Goal: Task Accomplishment & Management: Manage account settings

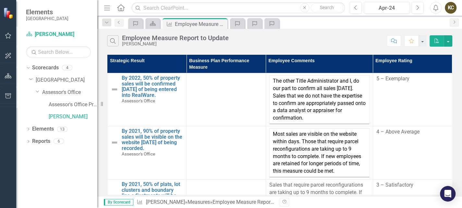
scroll to position [33, 0]
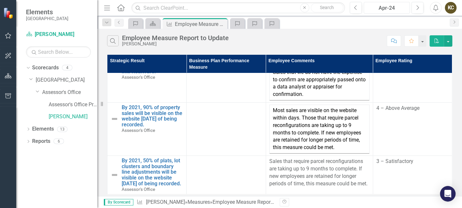
click at [401, 7] on div "Apr-24" at bounding box center [387, 8] width 42 height 8
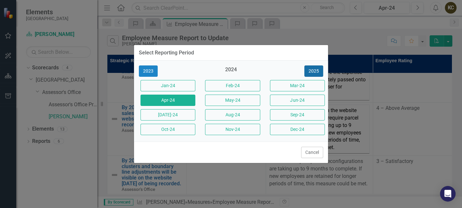
click at [318, 70] on button "2025" at bounding box center [313, 71] width 19 height 11
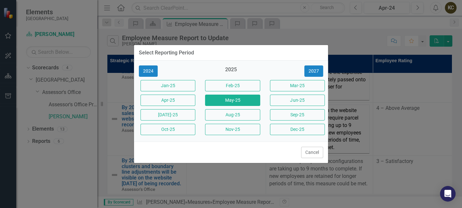
click at [222, 100] on button "May-25" at bounding box center [232, 100] width 55 height 11
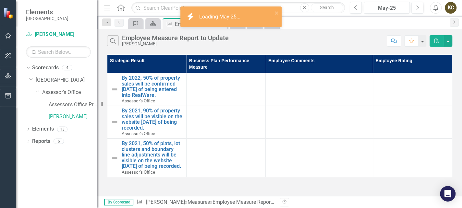
click at [292, 46] on div "Search Employee Measure Report to Update Kyona Costello" at bounding box center [245, 40] width 277 height 11
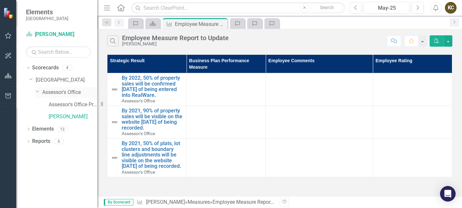
click at [61, 92] on link "Assessor's Office" at bounding box center [69, 92] width 55 height 7
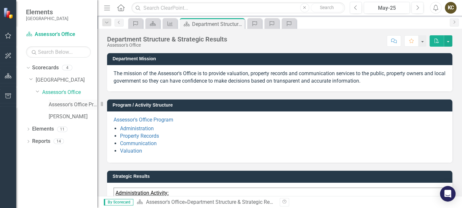
click at [69, 106] on link "Assessor's Office Program" at bounding box center [73, 104] width 49 height 7
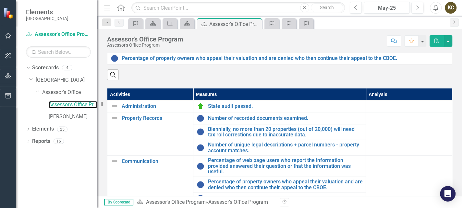
scroll to position [151, 0]
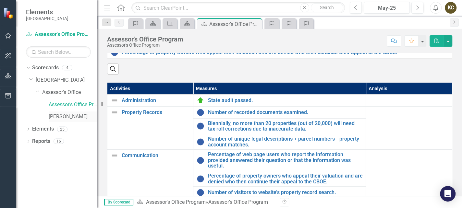
click at [64, 116] on link "[PERSON_NAME]" at bounding box center [73, 116] width 49 height 7
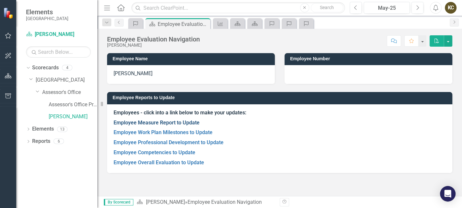
click at [178, 123] on link "Employee Measure Report to Update" at bounding box center [157, 123] width 86 height 6
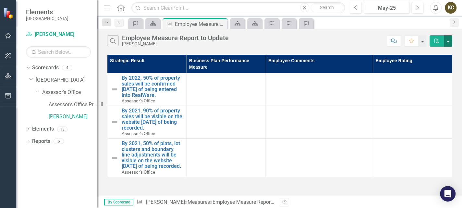
click at [448, 45] on button "button" at bounding box center [448, 40] width 8 height 11
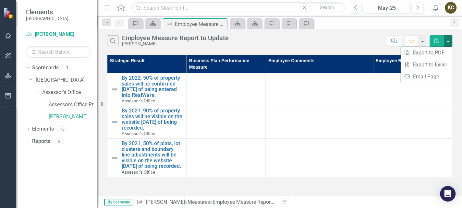
click at [345, 40] on div "Search Employee Measure Report to Update Kyona Costello" at bounding box center [245, 40] width 277 height 11
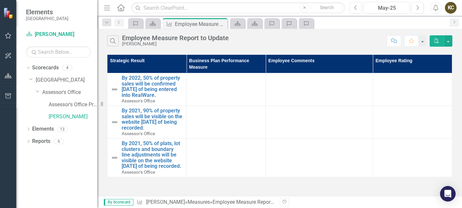
click at [222, 82] on td at bounding box center [226, 89] width 79 height 33
click at [229, 94] on td at bounding box center [226, 89] width 79 height 33
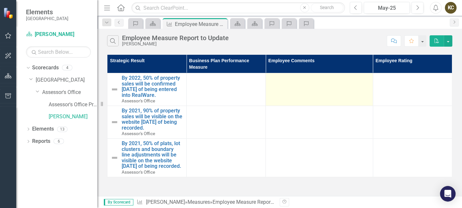
click at [299, 93] on td at bounding box center [319, 89] width 107 height 33
click at [336, 87] on td at bounding box center [319, 89] width 107 height 33
click at [308, 91] on td at bounding box center [319, 89] width 107 height 33
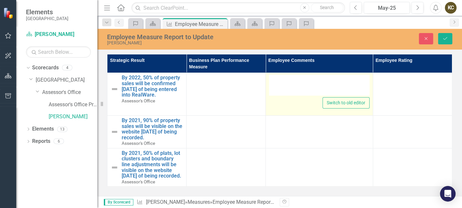
click at [306, 88] on div at bounding box center [319, 85] width 100 height 21
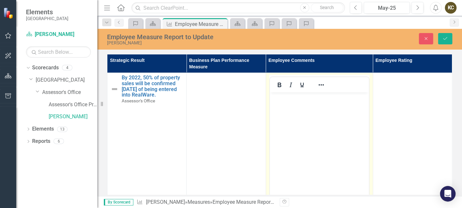
click at [327, 113] on body "Rich Text Area. Press ALT-0 for help." at bounding box center [319, 141] width 99 height 97
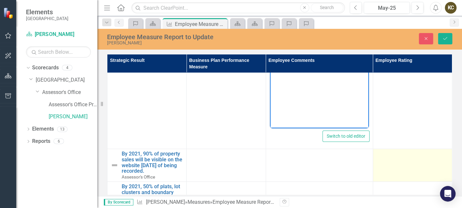
scroll to position [113, 0]
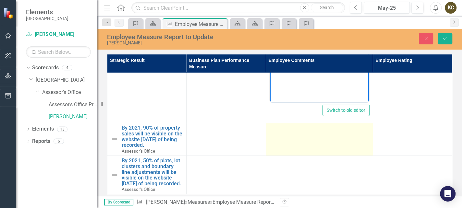
click at [311, 131] on td at bounding box center [319, 139] width 107 height 33
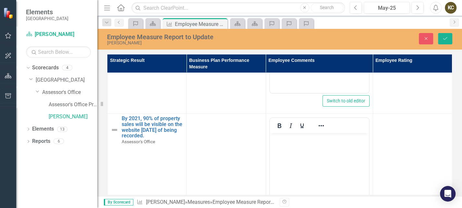
scroll to position [0, 0]
click at [306, 152] on body "Rich Text Area. Press ALT-0 for help." at bounding box center [319, 181] width 99 height 97
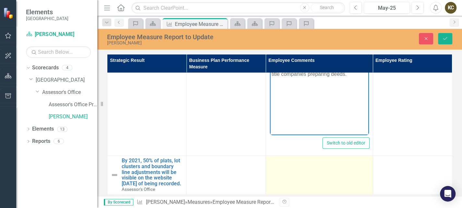
scroll to position [233, 0]
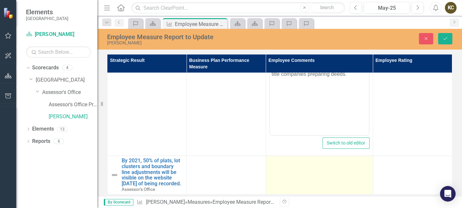
click at [311, 166] on td at bounding box center [319, 175] width 107 height 39
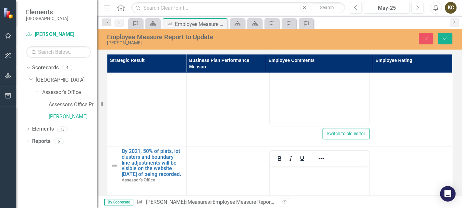
scroll to position [0, 0]
paste body "Rich Text Area. Press ALT-0 for help."
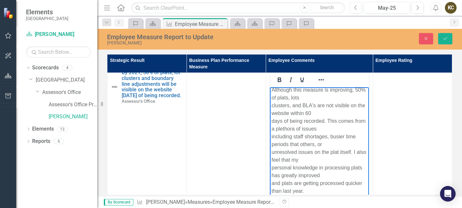
scroll to position [4, 0]
drag, startPoint x: 448, startPoint y: 40, endPoint x: 426, endPoint y: 193, distance: 154.4
click at [447, 40] on icon "Save" at bounding box center [445, 38] width 6 height 5
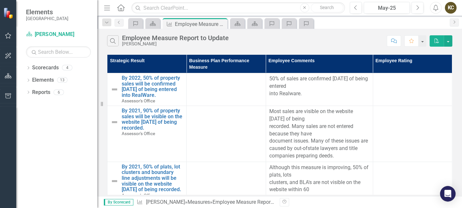
click at [332, 38] on div "Search Employee Measure Report to Update [PERSON_NAME]" at bounding box center [245, 40] width 277 height 11
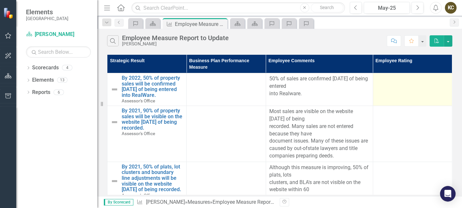
click at [396, 100] on td at bounding box center [412, 89] width 79 height 33
click at [395, 92] on td at bounding box center [412, 89] width 79 height 33
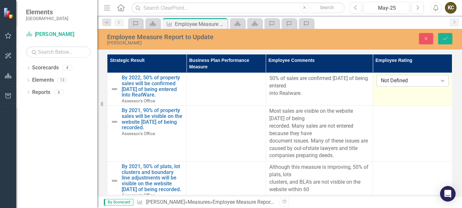
click at [400, 79] on div "Not Defined" at bounding box center [409, 80] width 56 height 7
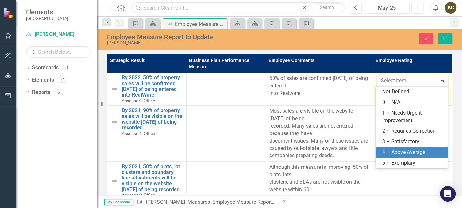
click at [401, 153] on div "4 – Above Average" at bounding box center [413, 152] width 62 height 7
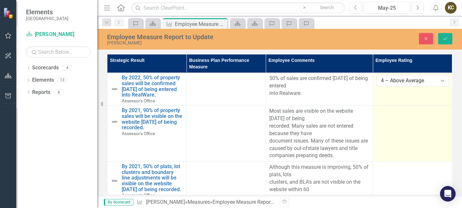
click at [410, 130] on td at bounding box center [412, 134] width 79 height 56
click at [407, 113] on div "Not Defined" at bounding box center [409, 113] width 56 height 7
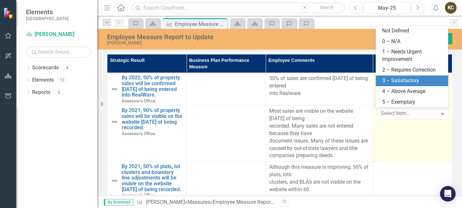
click at [403, 82] on div "3 – Satisfactory" at bounding box center [413, 80] width 62 height 7
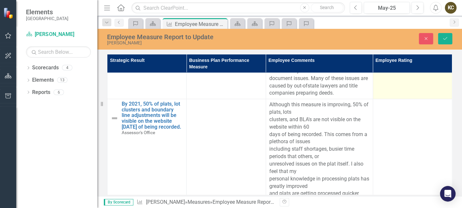
scroll to position [76, 0]
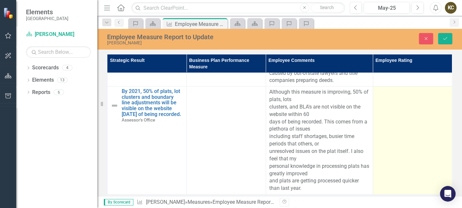
click at [399, 138] on td at bounding box center [412, 141] width 79 height 108
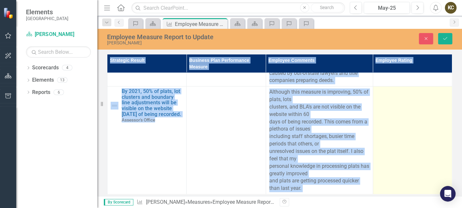
click at [399, 138] on td at bounding box center [412, 141] width 79 height 108
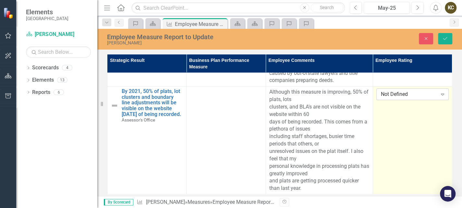
click at [398, 92] on div "Not Defined" at bounding box center [409, 94] width 56 height 7
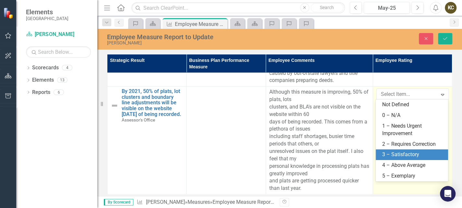
click at [407, 156] on div "3 – Satisfactory" at bounding box center [413, 154] width 62 height 7
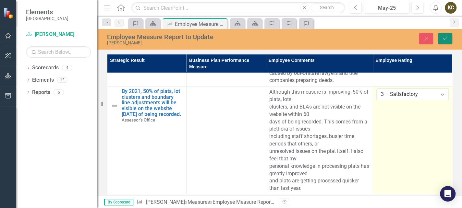
click at [442, 36] on button "Save" at bounding box center [445, 38] width 14 height 11
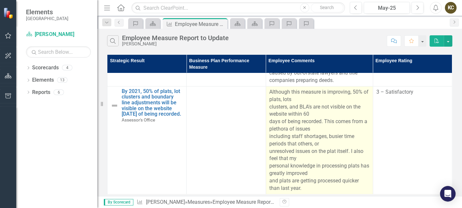
scroll to position [80, 0]
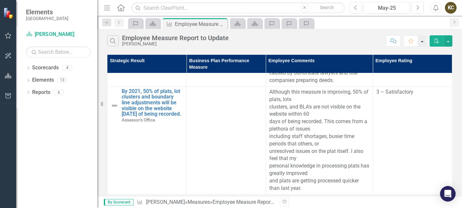
click at [422, 41] on button "button" at bounding box center [422, 40] width 8 height 11
click at [41, 82] on link "Elements" at bounding box center [43, 80] width 22 height 7
click at [29, 78] on div "Dropdown" at bounding box center [28, 81] width 5 height 6
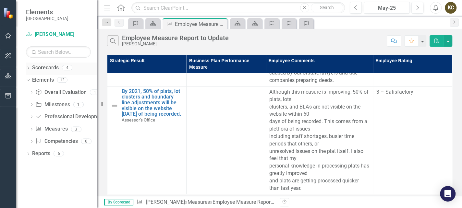
click at [29, 66] on div "Dropdown" at bounding box center [28, 69] width 5 height 6
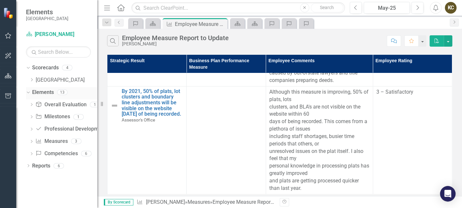
click at [31, 91] on div "Dropdown Elements 13" at bounding box center [61, 93] width 71 height 12
click at [30, 80] on icon "Dropdown" at bounding box center [31, 80] width 5 height 4
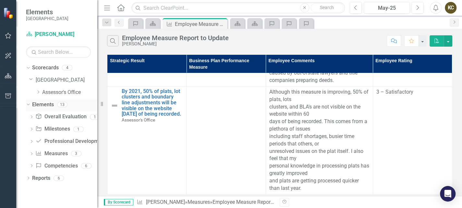
click at [28, 105] on icon "Dropdown" at bounding box center [28, 104] width 4 height 5
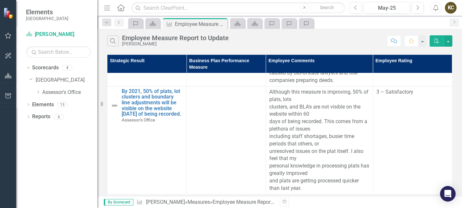
click at [35, 93] on div "Dropdown Assessor's Office" at bounding box center [63, 93] width 68 height 12
click at [40, 93] on icon "Dropdown" at bounding box center [38, 92] width 5 height 4
click at [60, 115] on link "[PERSON_NAME]" at bounding box center [73, 116] width 49 height 7
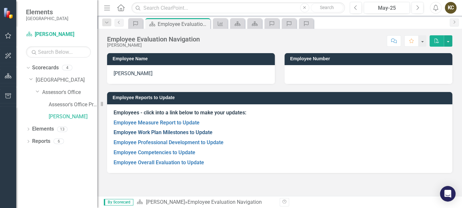
click at [181, 132] on link "Employee Work Plan Milestones to Update" at bounding box center [163, 133] width 99 height 6
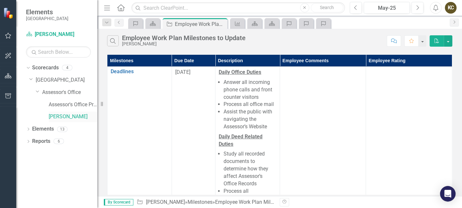
click at [64, 117] on link "[PERSON_NAME]" at bounding box center [73, 116] width 49 height 7
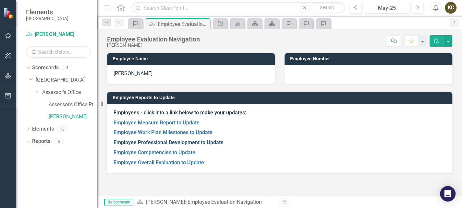
click at [167, 144] on link "Employee Professional Development to Update" at bounding box center [169, 143] width 110 height 6
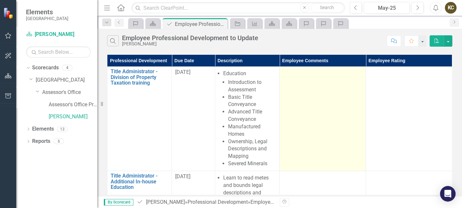
click at [351, 80] on td at bounding box center [323, 119] width 86 height 105
click at [325, 97] on td at bounding box center [323, 119] width 86 height 105
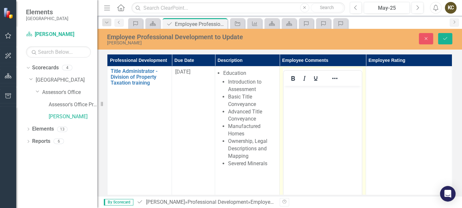
click at [326, 99] on body "Rich Text Area. Press ALT-0 for help." at bounding box center [323, 134] width 78 height 97
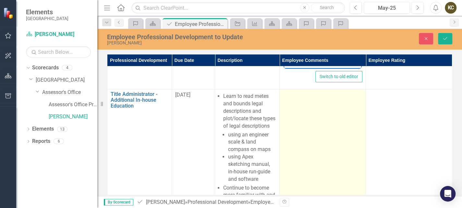
scroll to position [151, 0]
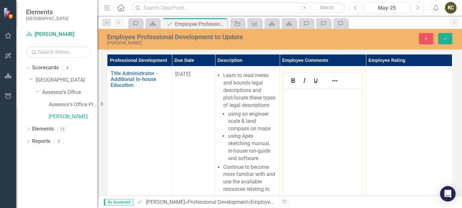
scroll to position [0, 0]
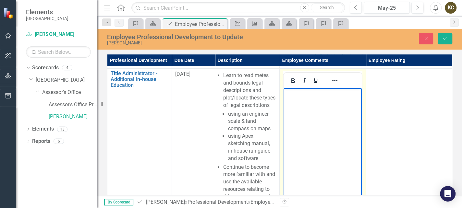
click at [316, 145] on body "Rich Text Area. Press ALT-0 for help." at bounding box center [323, 136] width 78 height 97
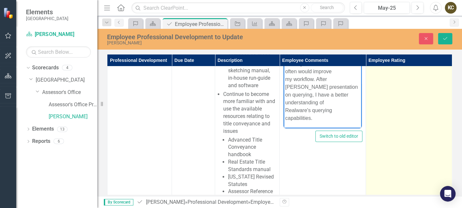
scroll to position [303, 0]
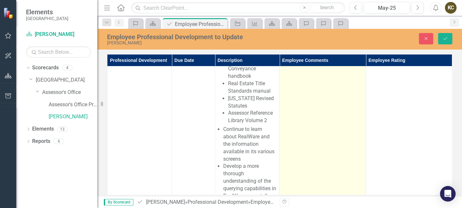
click at [327, 153] on td "Switch to old editor" at bounding box center [323, 64] width 86 height 294
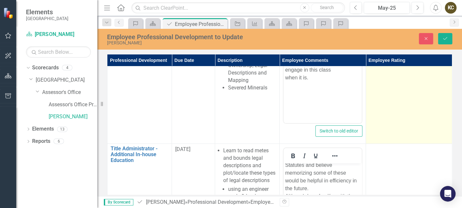
scroll to position [0, 0]
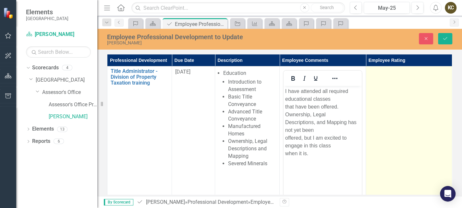
click at [392, 115] on td at bounding box center [409, 144] width 86 height 154
click at [391, 85] on td at bounding box center [409, 144] width 86 height 154
click at [389, 77] on div "Not Defined" at bounding box center [406, 74] width 64 height 7
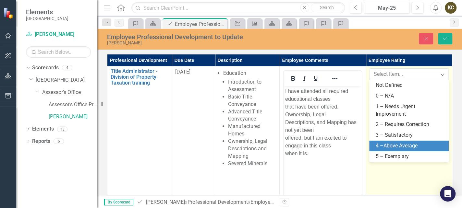
click at [392, 145] on div "4 –Above Average" at bounding box center [410, 145] width 69 height 7
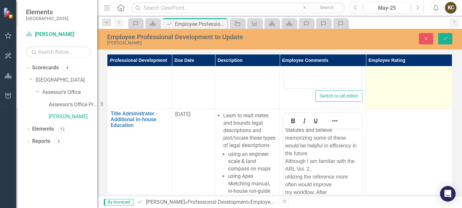
scroll to position [151, 0]
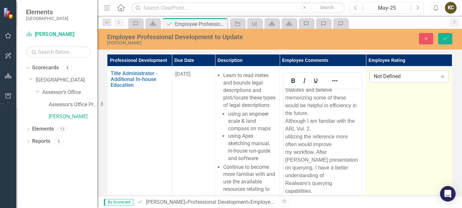
click at [385, 76] on div "Not Defined" at bounding box center [406, 76] width 64 height 7
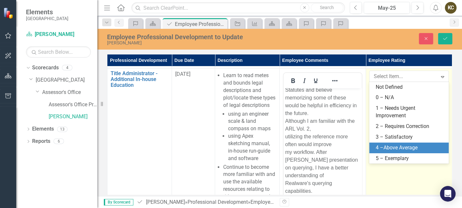
click at [390, 146] on div "4 –Above Average" at bounding box center [410, 147] width 69 height 7
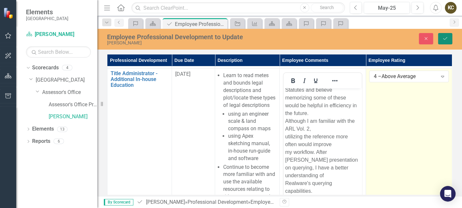
click at [444, 39] on icon "Save" at bounding box center [445, 38] width 6 height 5
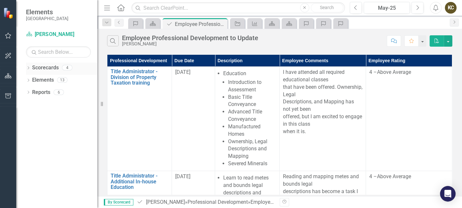
click at [29, 67] on icon "Dropdown" at bounding box center [28, 69] width 5 height 4
click at [32, 79] on icon "Dropdown" at bounding box center [31, 80] width 5 height 4
click at [59, 93] on link "Assessor's Office" at bounding box center [69, 92] width 55 height 7
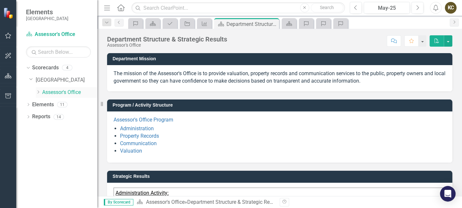
click at [40, 92] on icon "Dropdown" at bounding box center [38, 92] width 5 height 4
click at [61, 105] on link "Assessor's Office Program" at bounding box center [73, 104] width 49 height 7
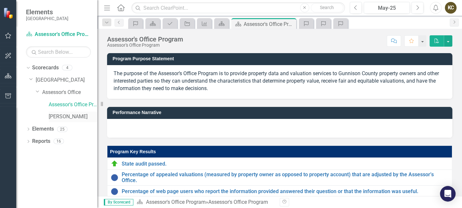
click at [60, 116] on link "[PERSON_NAME]" at bounding box center [73, 116] width 49 height 7
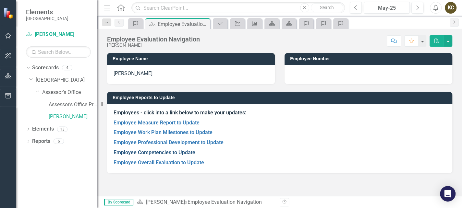
click at [169, 154] on link "Employee Competencies to Update" at bounding box center [155, 153] width 82 height 6
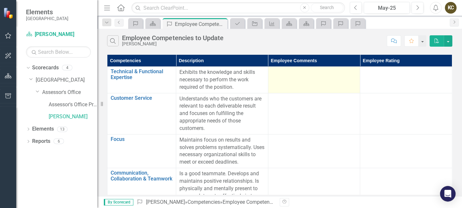
click at [315, 84] on td at bounding box center [314, 80] width 92 height 27
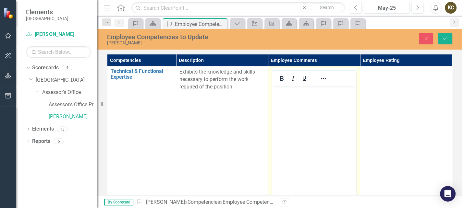
click at [309, 119] on body "Rich Text Area. Press ALT-0 for help." at bounding box center [314, 134] width 84 height 97
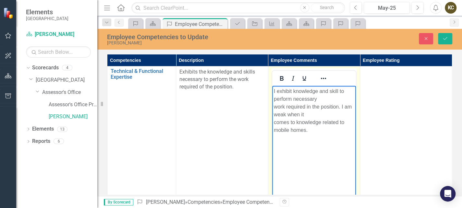
scroll to position [151, 0]
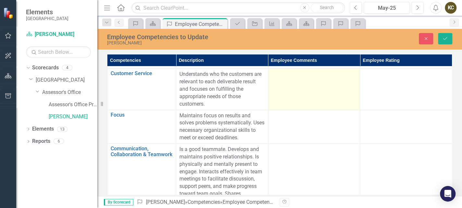
click at [307, 84] on td at bounding box center [314, 89] width 92 height 41
click at [308, 84] on td at bounding box center [314, 89] width 92 height 41
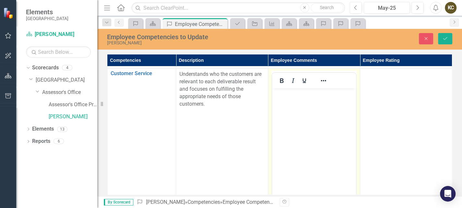
scroll to position [0, 0]
click at [282, 125] on body "Rich Text Area. Press ALT-0 for help." at bounding box center [314, 136] width 84 height 97
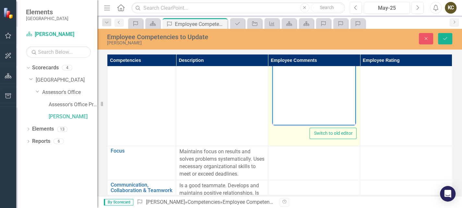
scroll to position [303, 0]
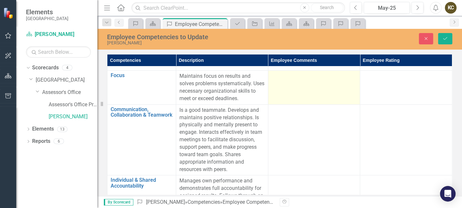
click at [292, 83] on td at bounding box center [314, 88] width 92 height 34
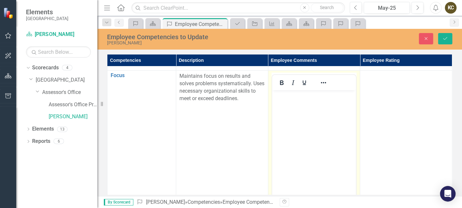
scroll to position [0, 0]
click at [302, 133] on body "Rich Text Area. Press ALT-0 for help." at bounding box center [314, 138] width 84 height 97
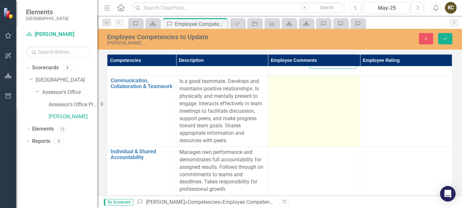
scroll to position [454, 0]
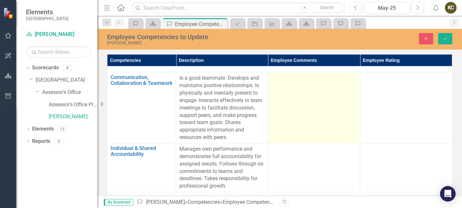
click at [304, 114] on td at bounding box center [314, 108] width 92 height 71
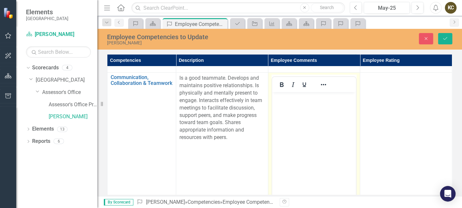
scroll to position [0, 0]
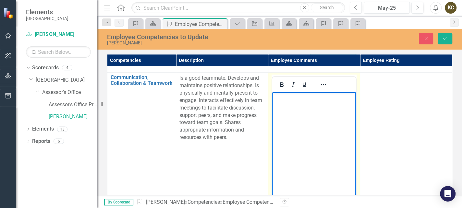
click at [305, 113] on body "Rich Text Area. Press ALT-0 for help." at bounding box center [314, 140] width 84 height 97
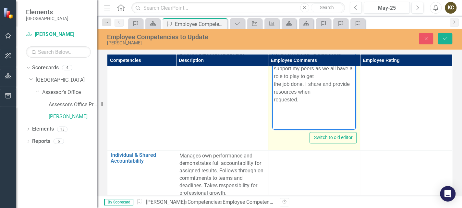
scroll to position [606, 0]
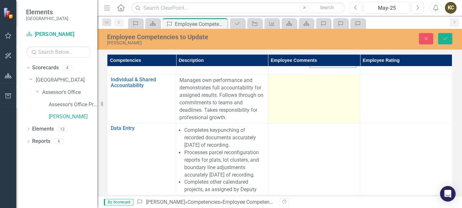
click at [304, 119] on td at bounding box center [314, 99] width 92 height 49
click at [304, 118] on td at bounding box center [314, 99] width 92 height 49
click at [307, 106] on td at bounding box center [314, 99] width 92 height 49
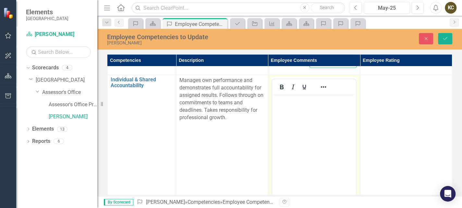
scroll to position [0, 0]
click at [290, 135] on body "Rich Text Area. Press ALT-0 for help." at bounding box center [314, 142] width 84 height 97
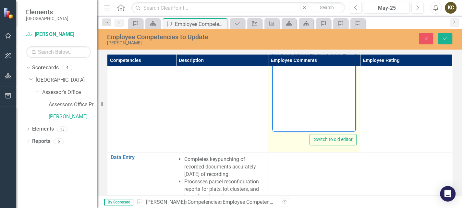
scroll to position [738, 0]
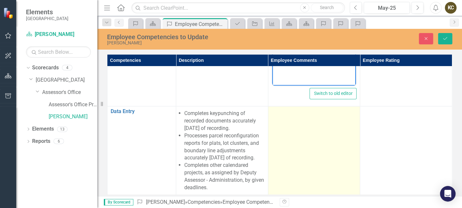
click at [295, 121] on td at bounding box center [314, 150] width 92 height 88
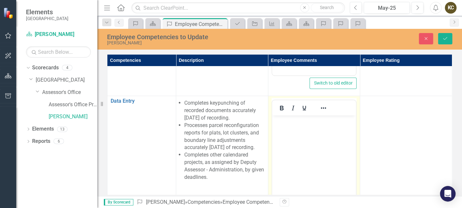
scroll to position [0, 0]
click at [313, 161] on body "Rich Text Area. Press ALT-0 for help." at bounding box center [314, 164] width 84 height 97
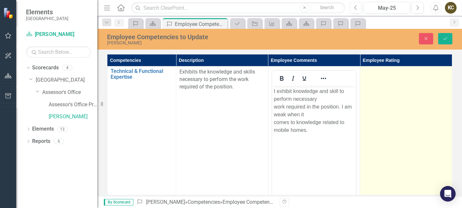
click at [395, 105] on td at bounding box center [406, 144] width 92 height 154
click at [392, 73] on div "Not Defined" at bounding box center [402, 74] width 69 height 7
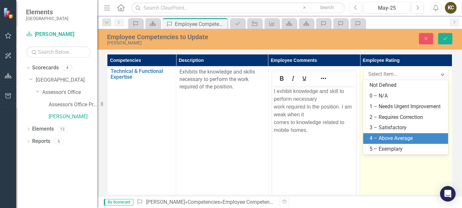
click at [391, 136] on div "4 – Above Average" at bounding box center [407, 138] width 75 height 7
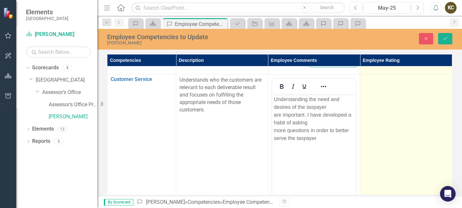
scroll to position [151, 0]
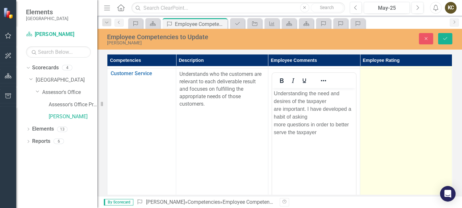
click at [384, 121] on td at bounding box center [406, 146] width 92 height 154
click at [385, 79] on div "Not Defined" at bounding box center [402, 76] width 69 height 7
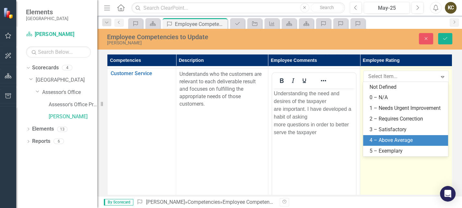
click at [384, 139] on div "4 – Above Average" at bounding box center [407, 140] width 75 height 7
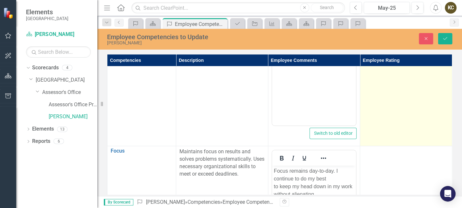
scroll to position [303, 0]
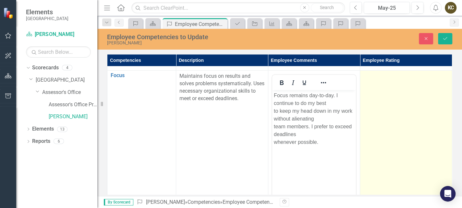
click at [386, 125] on td at bounding box center [406, 148] width 92 height 154
click at [384, 83] on div "Not Defined Expand" at bounding box center [406, 79] width 85 height 12
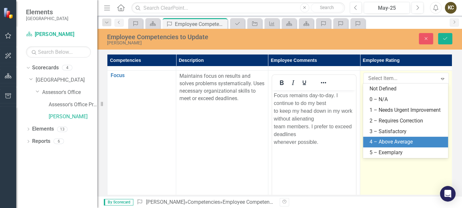
click at [383, 144] on div "4 – Above Average" at bounding box center [407, 142] width 75 height 7
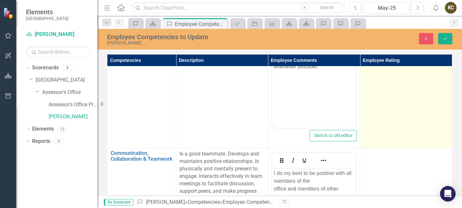
scroll to position [454, 0]
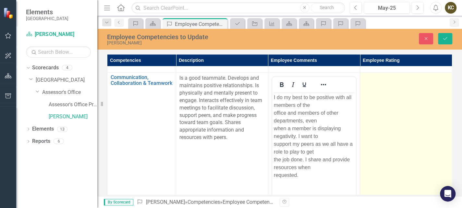
click at [385, 131] on td at bounding box center [406, 150] width 92 height 154
click at [390, 79] on div "Not Defined" at bounding box center [402, 80] width 69 height 7
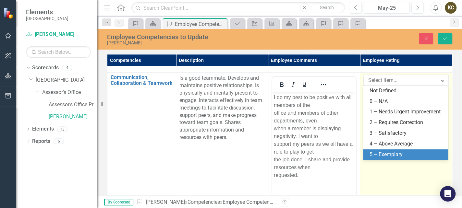
click at [390, 154] on div "5 – Exemplary" at bounding box center [407, 154] width 75 height 7
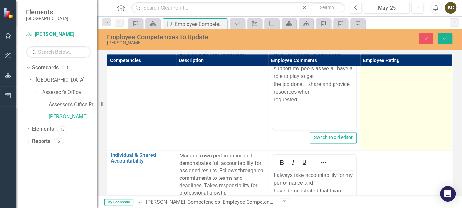
scroll to position [606, 0]
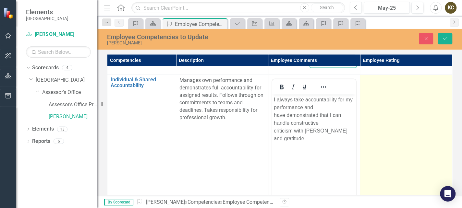
click at [402, 147] on td at bounding box center [406, 152] width 92 height 154
click at [391, 79] on div "Not Defined" at bounding box center [402, 82] width 69 height 7
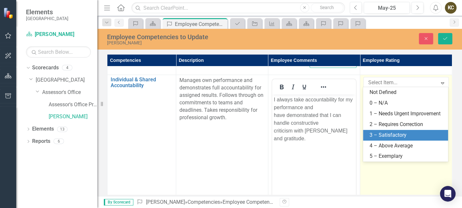
click at [399, 137] on div "3 – Satisfactory" at bounding box center [407, 135] width 75 height 7
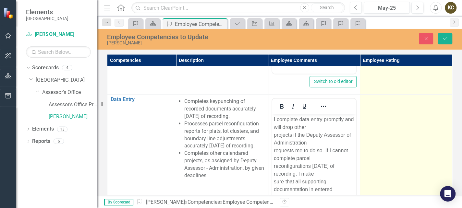
scroll to position [796, 0]
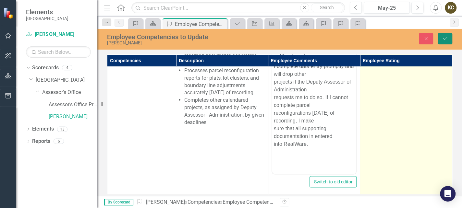
click at [448, 40] on icon "Save" at bounding box center [445, 38] width 6 height 5
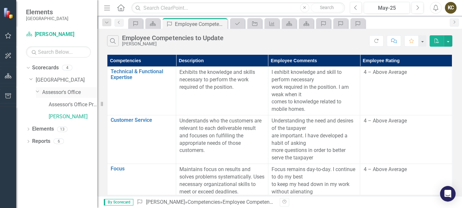
click at [66, 95] on link "Assessor's Office" at bounding box center [69, 92] width 55 height 7
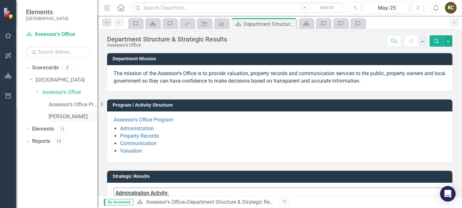
click at [72, 117] on link "[PERSON_NAME]" at bounding box center [73, 116] width 49 height 7
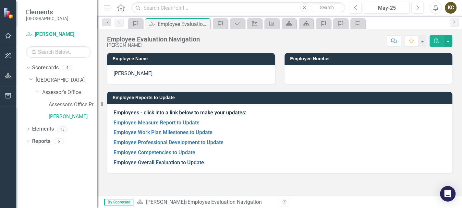
click at [169, 164] on link "Employee Overall Evaluation to Update" at bounding box center [159, 163] width 91 height 6
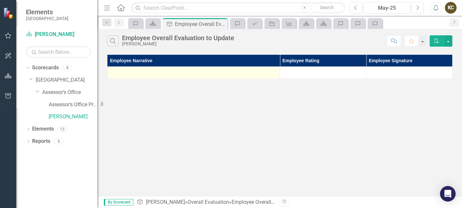
click at [232, 71] on div at bounding box center [194, 73] width 166 height 8
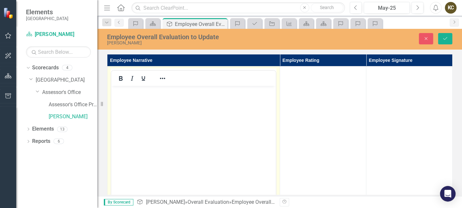
click at [201, 109] on body "Rich Text Area. Press ALT-0 for help." at bounding box center [193, 134] width 165 height 97
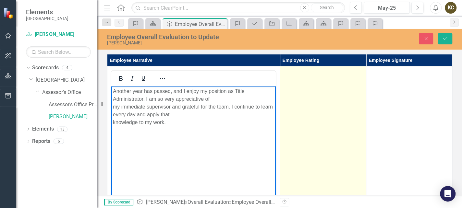
click at [365, 111] on tr "Switch to old editor" at bounding box center [279, 144] width 345 height 154
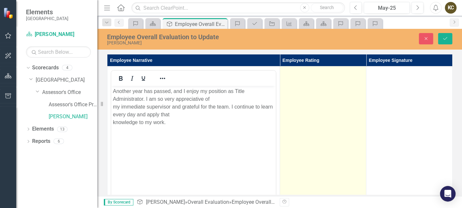
click at [324, 111] on td at bounding box center [323, 144] width 86 height 154
click at [325, 110] on td at bounding box center [323, 144] width 86 height 154
click at [338, 77] on div "Not Defined" at bounding box center [320, 74] width 64 height 7
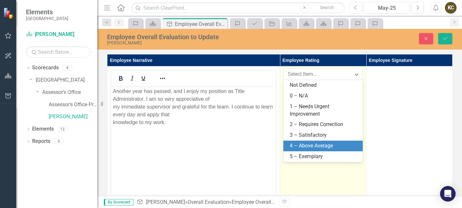
click at [320, 143] on div "4 – Above Average" at bounding box center [324, 145] width 69 height 7
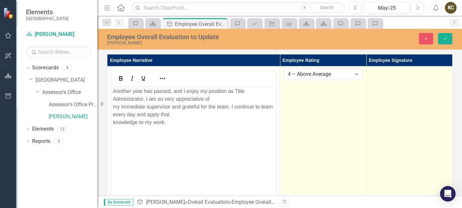
click at [390, 82] on td at bounding box center [409, 144] width 86 height 154
click at [390, 95] on td at bounding box center [409, 144] width 86 height 154
click at [394, 95] on td at bounding box center [409, 144] width 86 height 154
click at [392, 116] on td at bounding box center [409, 144] width 86 height 154
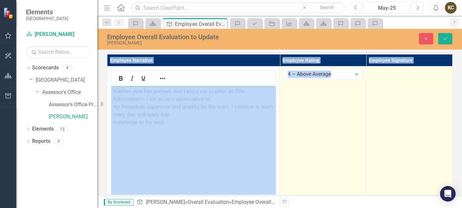
click at [392, 116] on td at bounding box center [409, 144] width 86 height 154
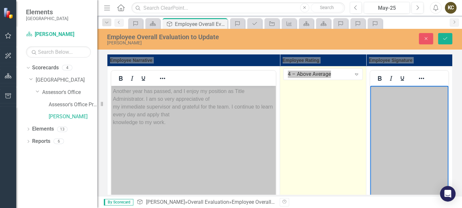
click at [420, 105] on body "Rich Text Area. Press ALT-0 for help." at bounding box center [409, 134] width 78 height 97
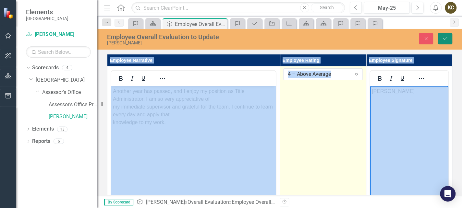
click at [445, 37] on icon "Save" at bounding box center [445, 38] width 6 height 5
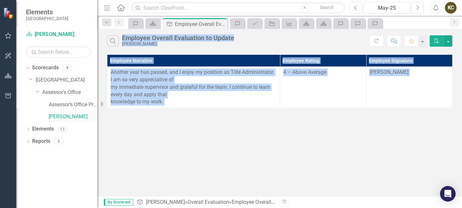
click at [59, 118] on link "[PERSON_NAME]" at bounding box center [73, 116] width 49 height 7
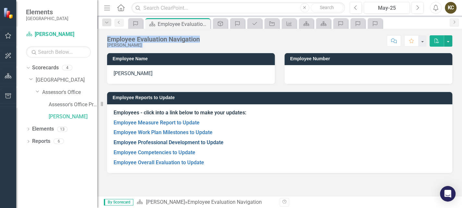
click at [152, 142] on link "Employee Professional Development to Update" at bounding box center [169, 143] width 110 height 6
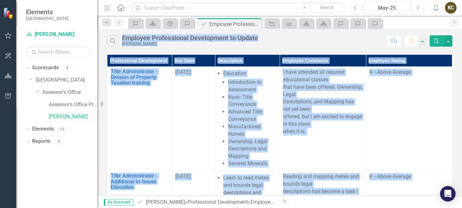
click at [78, 115] on link "[PERSON_NAME]" at bounding box center [73, 116] width 49 height 7
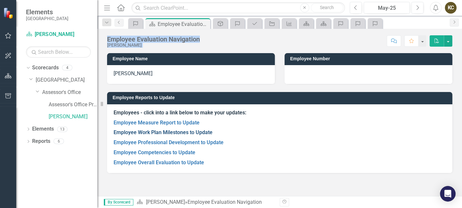
click at [167, 134] on link "Employee Work Plan Milestones to Update" at bounding box center [163, 133] width 99 height 6
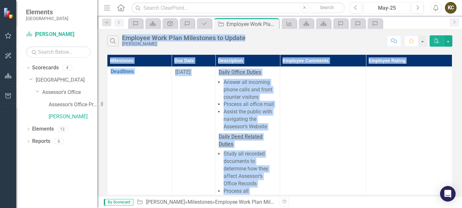
click at [403, 9] on div "May-25" at bounding box center [387, 8] width 42 height 8
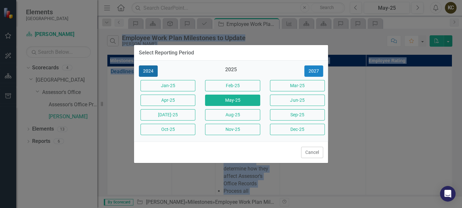
click at [152, 71] on button "2024" at bounding box center [148, 71] width 19 height 11
click at [152, 71] on button "2023" at bounding box center [148, 71] width 19 height 11
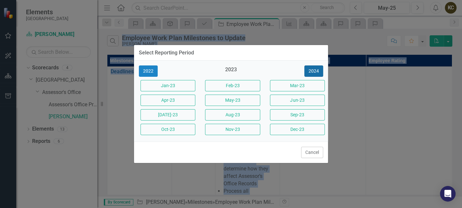
click at [315, 72] on button "2024" at bounding box center [313, 71] width 19 height 11
click at [172, 102] on button "Apr-24" at bounding box center [168, 100] width 55 height 11
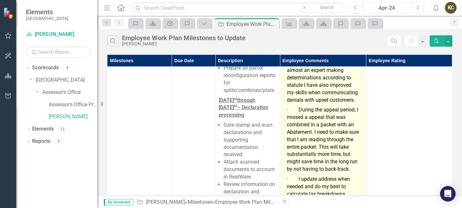
scroll to position [151, 0]
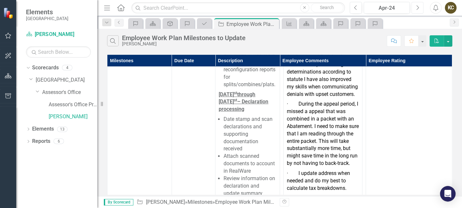
click at [417, 6] on icon "Next" at bounding box center [418, 8] width 4 height 6
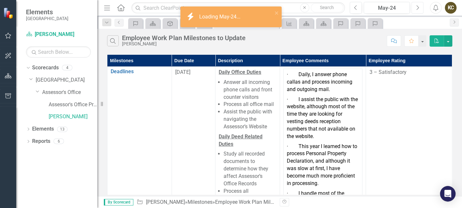
click at [416, 8] on icon "Next" at bounding box center [418, 8] width 4 height 6
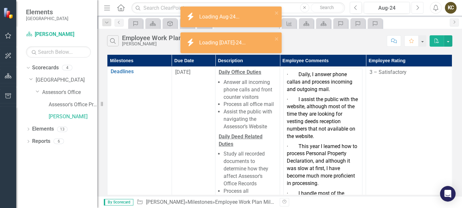
click at [416, 8] on icon "Next" at bounding box center [418, 8] width 4 height 6
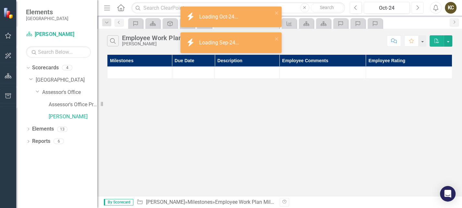
click at [416, 8] on icon "Next" at bounding box center [418, 8] width 4 height 6
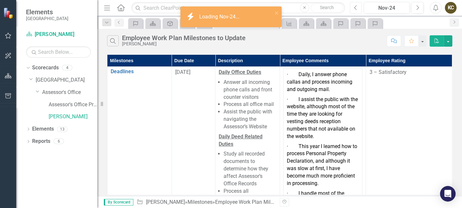
click at [359, 6] on button "Previous" at bounding box center [356, 8] width 12 height 12
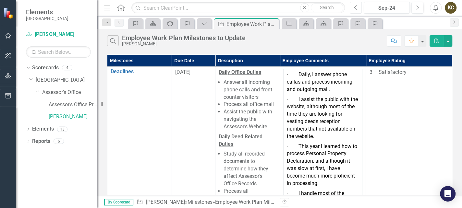
click at [359, 6] on button "Previous" at bounding box center [356, 8] width 12 height 12
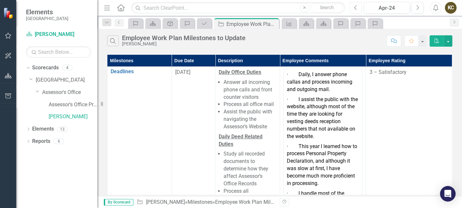
click at [359, 6] on button "Previous" at bounding box center [356, 8] width 12 height 12
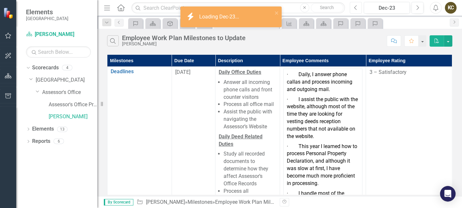
click at [359, 6] on button "Previous" at bounding box center [356, 8] width 12 height 12
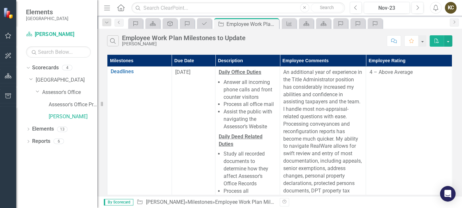
click at [441, 42] on button "PDF" at bounding box center [437, 40] width 14 height 11
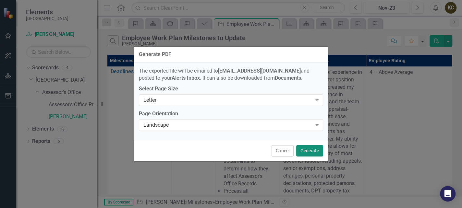
click at [307, 150] on button "Generate" at bounding box center [309, 150] width 27 height 11
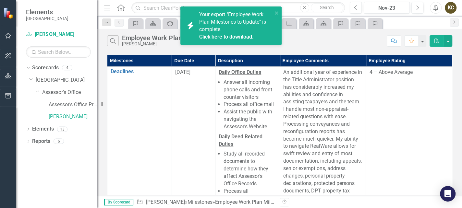
click at [247, 36] on link "Click here to download." at bounding box center [226, 37] width 55 height 6
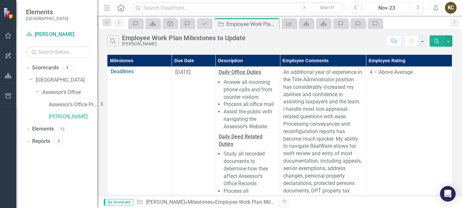
click at [390, 11] on div "Nov-23" at bounding box center [387, 8] width 42 height 8
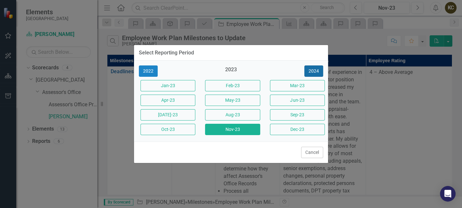
click at [318, 71] on button "2024" at bounding box center [313, 71] width 19 height 11
click at [317, 71] on button "2025" at bounding box center [313, 71] width 19 height 11
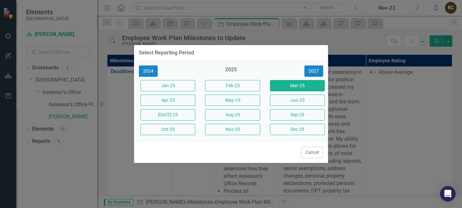
click at [297, 84] on button "Mar-25" at bounding box center [297, 85] width 55 height 11
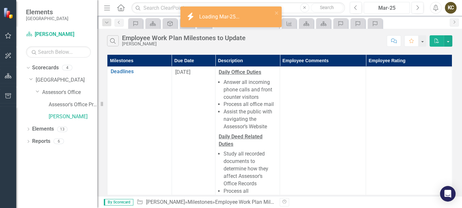
click at [384, 7] on div "Mar-25" at bounding box center [387, 8] width 42 height 8
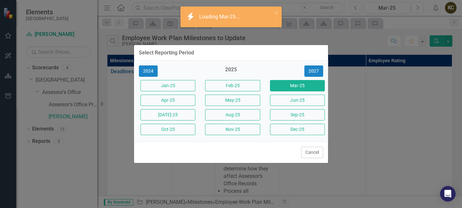
click at [240, 102] on button "May-25" at bounding box center [232, 100] width 55 height 11
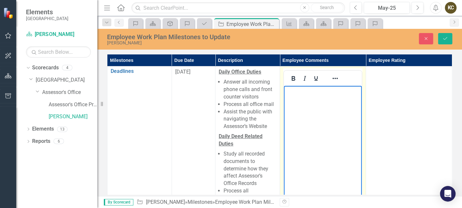
click at [315, 104] on body "Rich Text Area. Press ALT-0 for help." at bounding box center [323, 134] width 78 height 97
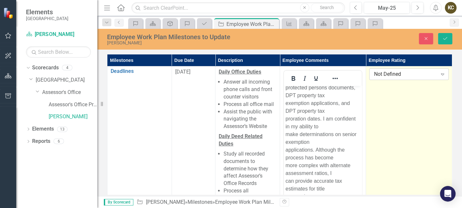
click at [380, 74] on div "Not Defined" at bounding box center [405, 74] width 63 height 7
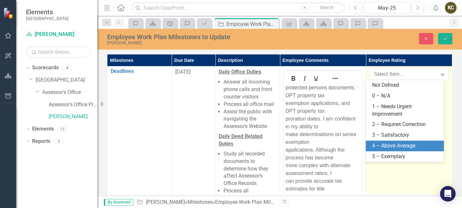
click at [383, 144] on div "4 – Above Average" at bounding box center [406, 145] width 68 height 7
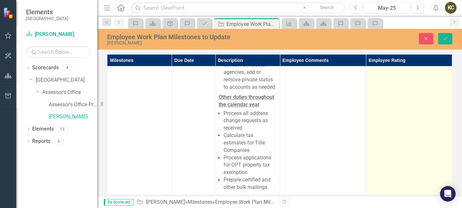
scroll to position [562, 0]
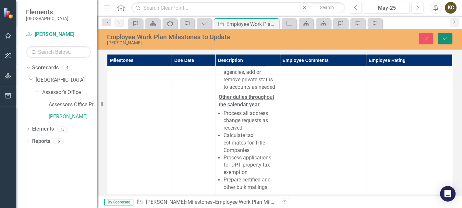
click at [446, 42] on button "Save" at bounding box center [445, 38] width 14 height 11
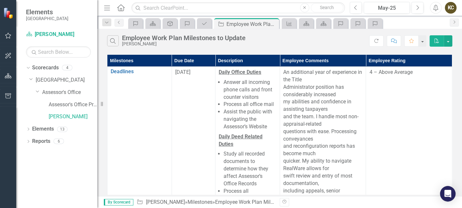
click at [274, 38] on div "Search Employee Work Plan Milestones to Update Kyona Costello" at bounding box center [238, 40] width 262 height 11
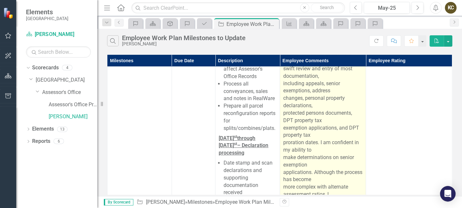
scroll to position [0, 0]
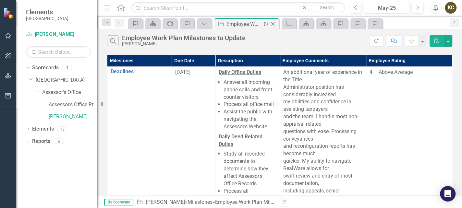
click at [273, 24] on icon "Close" at bounding box center [273, 23] width 6 height 5
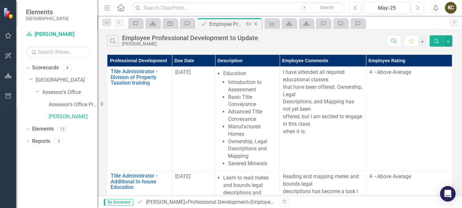
click at [257, 24] on icon "Close" at bounding box center [256, 23] width 6 height 5
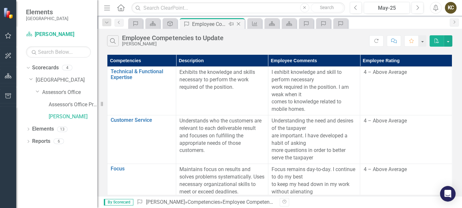
click at [239, 23] on icon at bounding box center [239, 24] width 4 height 4
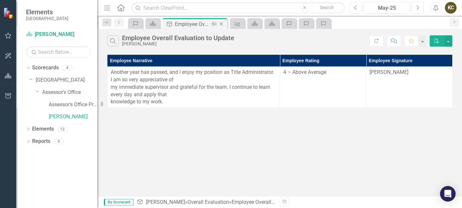
click at [224, 23] on icon "Close" at bounding box center [221, 23] width 6 height 5
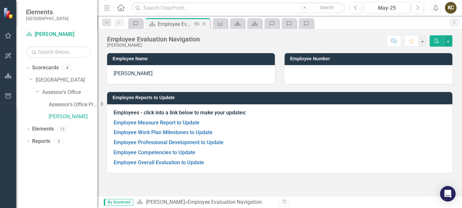
click at [207, 24] on icon "Close" at bounding box center [204, 23] width 6 height 5
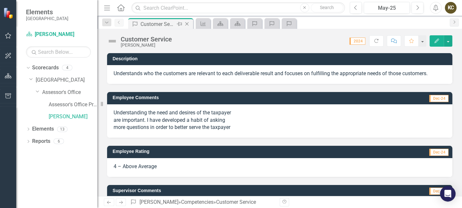
click at [186, 24] on icon at bounding box center [187, 24] width 4 height 4
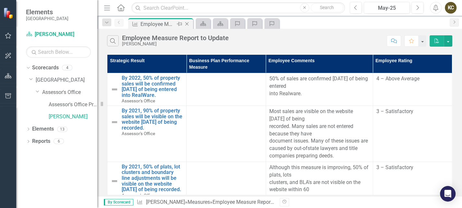
click at [187, 24] on icon at bounding box center [187, 24] width 4 height 4
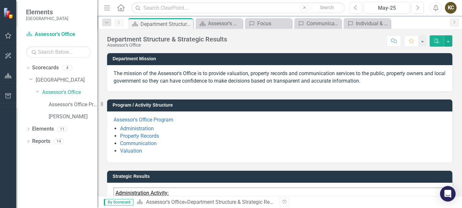
click at [0, 0] on icon at bounding box center [0, 0] width 0 height 0
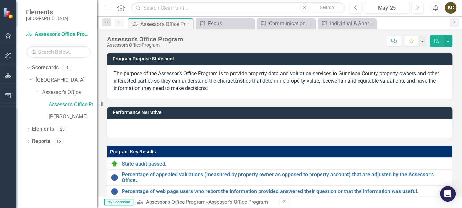
click at [0, 0] on icon at bounding box center [0, 0] width 0 height 0
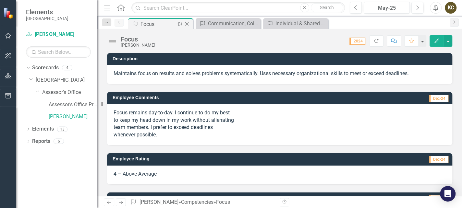
click at [187, 23] on icon "Close" at bounding box center [187, 23] width 6 height 5
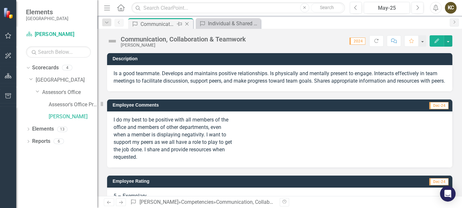
click at [187, 23] on icon "Close" at bounding box center [187, 23] width 6 height 5
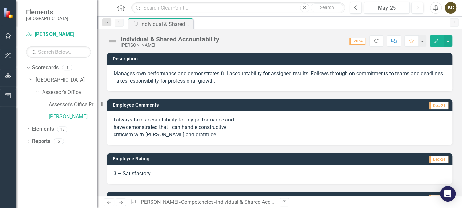
drag, startPoint x: 222, startPoint y: 17, endPoint x: 203, endPoint y: 23, distance: 19.9
click at [222, 17] on div "Dropdown Search Competency Individual & Shared Accountability Pin Previous Comp…" at bounding box center [279, 22] width 365 height 13
click at [31, 68] on div "Dropdown Scorecards 4" at bounding box center [61, 69] width 71 height 12
click at [25, 67] on div "Dropdown Scorecards 4 Dropdown Gunnison County Dropdown Assessor's Office Asses…" at bounding box center [56, 136] width 81 height 146
click at [27, 68] on icon "Dropdown" at bounding box center [28, 67] width 4 height 5
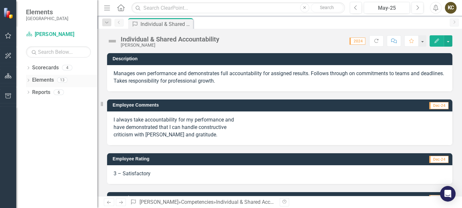
click at [28, 79] on div "Dropdown" at bounding box center [28, 81] width 5 height 6
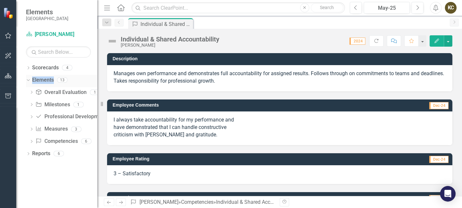
click at [28, 79] on icon "Dropdown" at bounding box center [28, 80] width 4 height 5
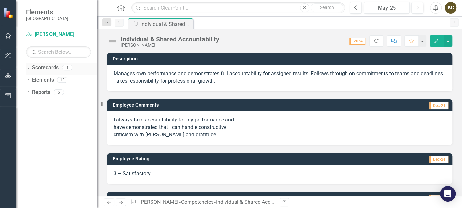
click at [28, 70] on icon "Dropdown" at bounding box center [28, 69] width 5 height 4
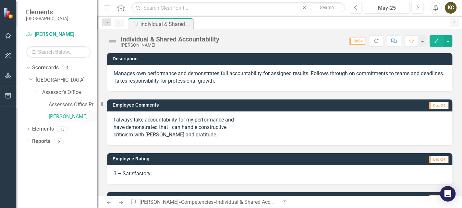
click at [66, 116] on link "[PERSON_NAME]" at bounding box center [73, 116] width 49 height 7
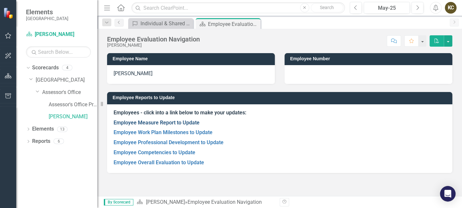
click at [172, 122] on link "Employee Measure Report to Update" at bounding box center [157, 123] width 86 height 6
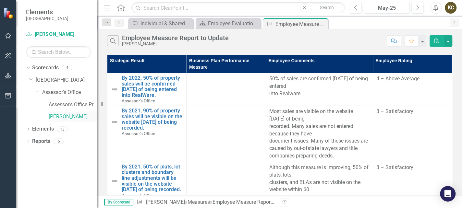
click at [57, 117] on link "[PERSON_NAME]" at bounding box center [73, 116] width 49 height 7
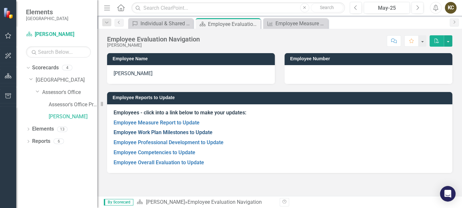
click at [136, 131] on link "Employee Work Plan Milestones to Update" at bounding box center [163, 133] width 99 height 6
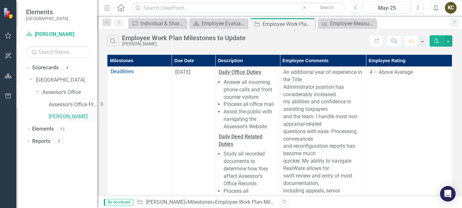
click at [76, 117] on link "[PERSON_NAME]" at bounding box center [73, 116] width 49 height 7
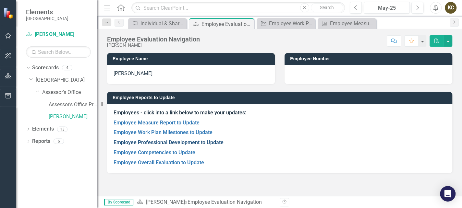
click at [142, 142] on link "Employee Professional Development to Update" at bounding box center [169, 143] width 110 height 6
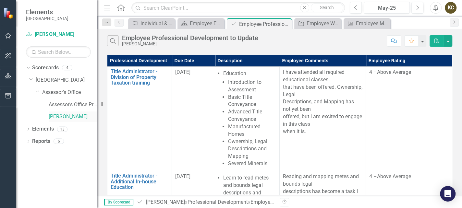
click at [74, 116] on link "[PERSON_NAME]" at bounding box center [73, 116] width 49 height 7
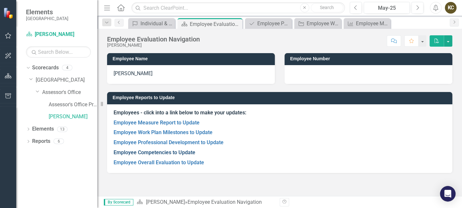
click at [130, 151] on link "Employee Competencies to Update" at bounding box center [155, 153] width 82 height 6
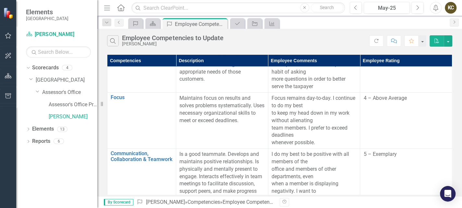
scroll to position [151, 0]
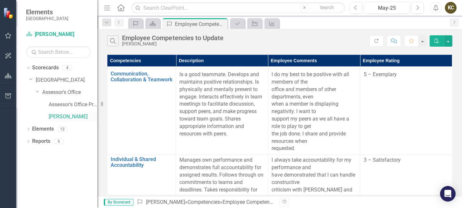
click at [57, 116] on link "[PERSON_NAME]" at bounding box center [73, 116] width 49 height 7
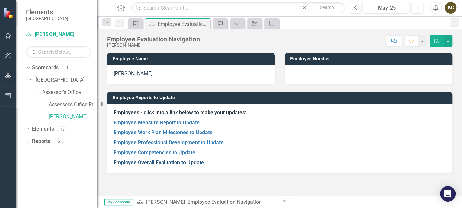
click at [157, 164] on link "Employee Overall Evaluation to Update" at bounding box center [159, 163] width 91 height 6
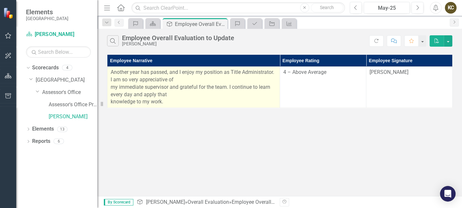
click at [179, 87] on p "Another year has passed, and I enjoy my position as Title Administrator. I am s…" at bounding box center [194, 87] width 166 height 37
click at [180, 86] on p "Another year has passed, and I enjoy my position as Title Administrator. I am s…" at bounding box center [194, 87] width 166 height 37
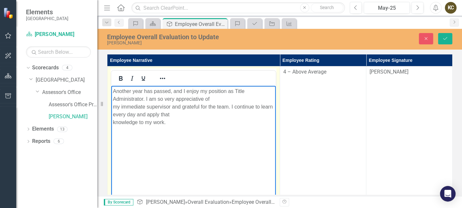
click at [184, 107] on p "Another year has passed, and I enjoy my position as Title Administrator. I am s…" at bounding box center [193, 107] width 161 height 39
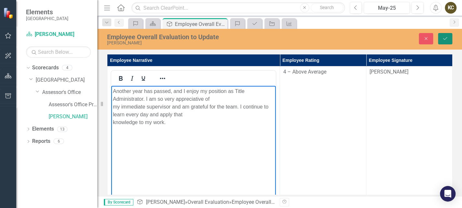
click at [446, 39] on icon "Save" at bounding box center [445, 38] width 6 height 5
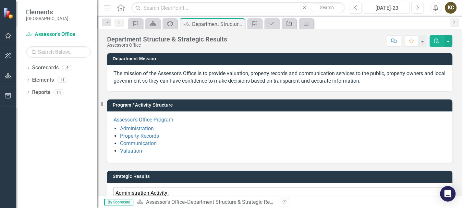
click at [383, 9] on div "[DATE]-23" at bounding box center [387, 8] width 42 height 8
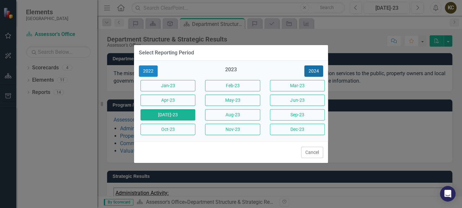
click at [316, 71] on button "2024" at bounding box center [313, 71] width 19 height 11
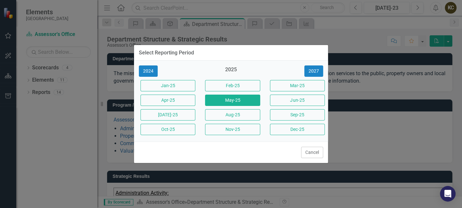
click at [230, 100] on button "May-25" at bounding box center [232, 100] width 55 height 11
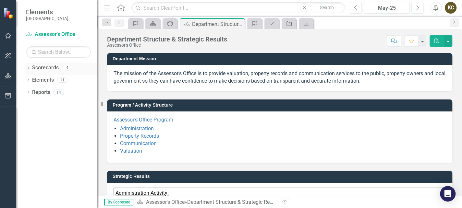
click at [28, 70] on div "Dropdown" at bounding box center [28, 69] width 5 height 6
click at [36, 80] on link "[GEOGRAPHIC_DATA]" at bounding box center [67, 80] width 62 height 7
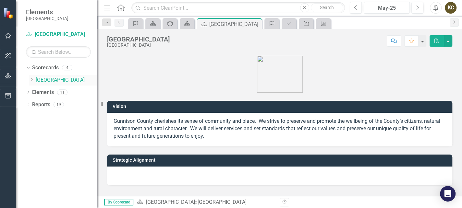
drag, startPoint x: 31, startPoint y: 77, endPoint x: 31, endPoint y: 83, distance: 6.5
click at [31, 77] on div "Dropdown [GEOGRAPHIC_DATA]" at bounding box center [63, 80] width 68 height 11
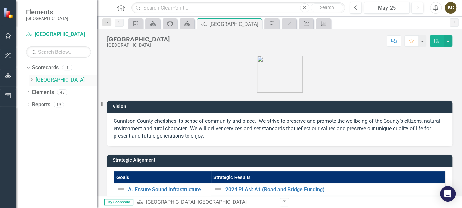
click at [31, 79] on icon "Dropdown" at bounding box center [31, 80] width 5 height 4
click at [38, 92] on icon "Dropdown" at bounding box center [38, 92] width 5 height 4
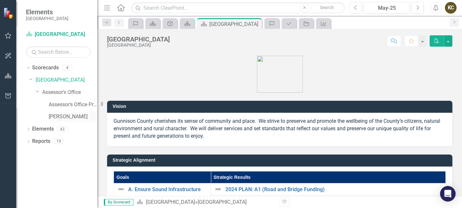
click at [52, 116] on link "[PERSON_NAME]" at bounding box center [73, 116] width 49 height 7
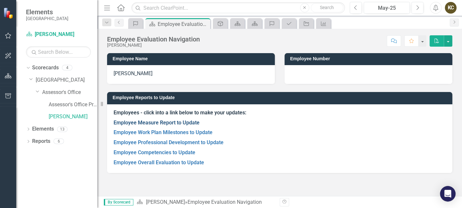
click at [155, 124] on link "Employee Measure Report to Update" at bounding box center [157, 123] width 86 height 6
